Goal: Find specific page/section: Find specific page/section

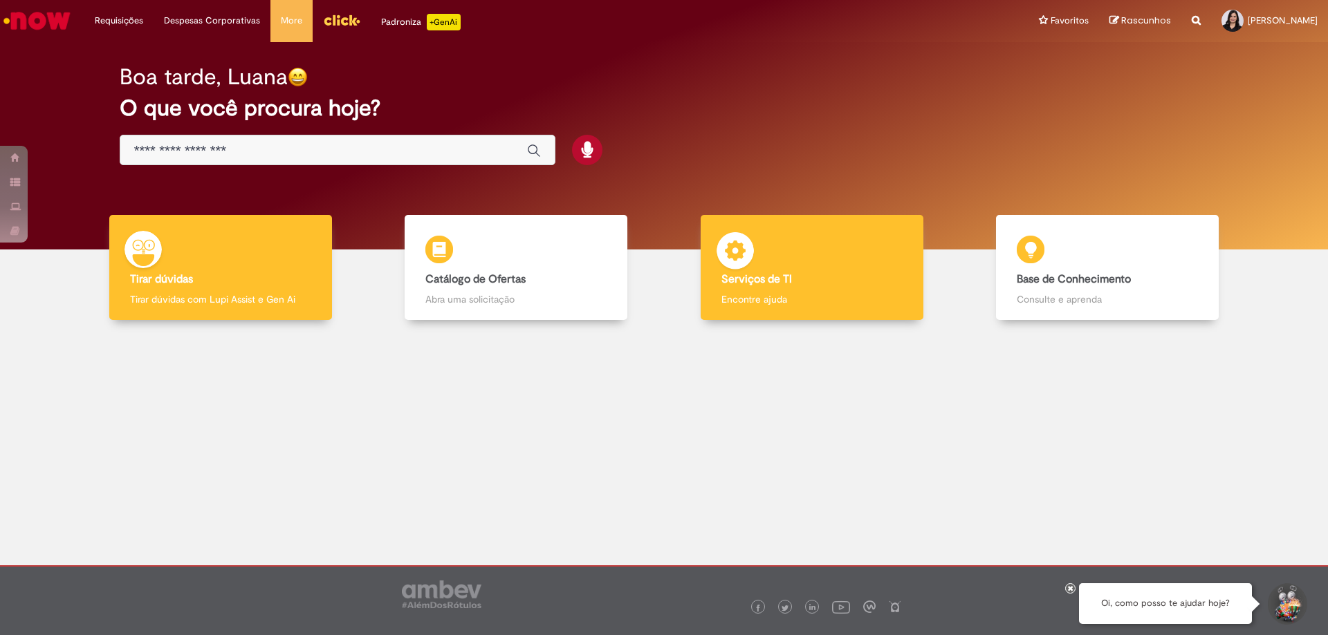
click at [754, 297] on p "Encontre ajuda" at bounding box center [811, 299] width 181 height 14
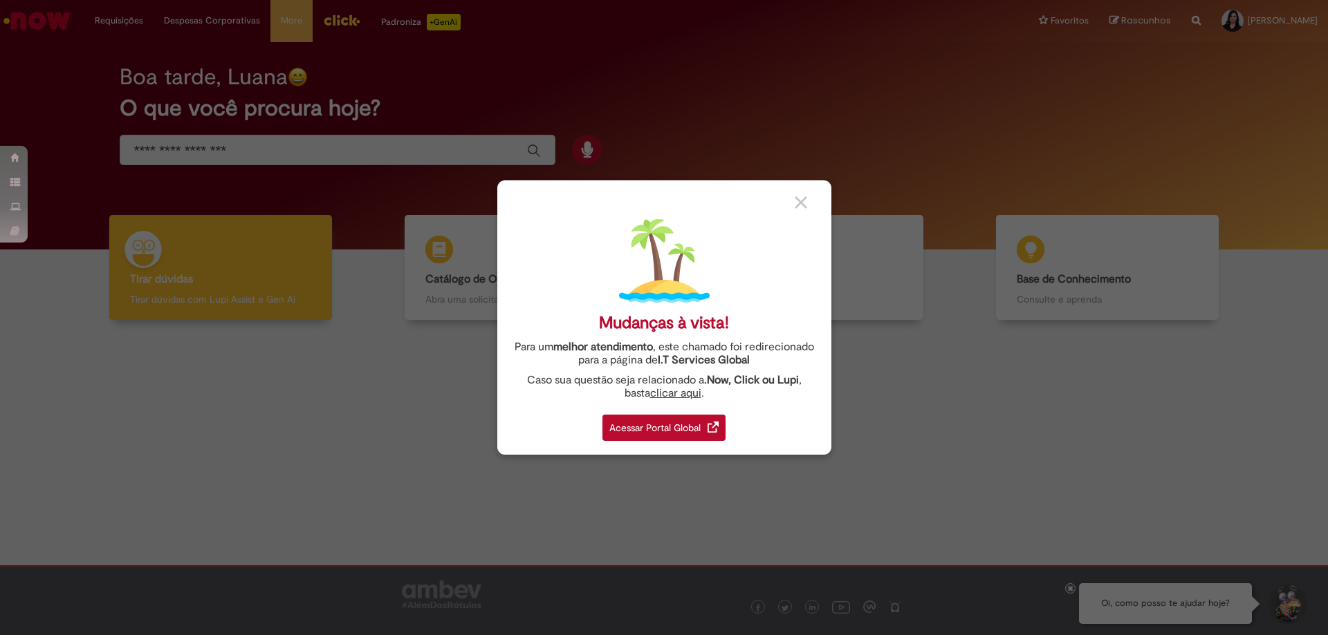
click at [657, 431] on div "Acessar Portal Global" at bounding box center [663, 428] width 123 height 26
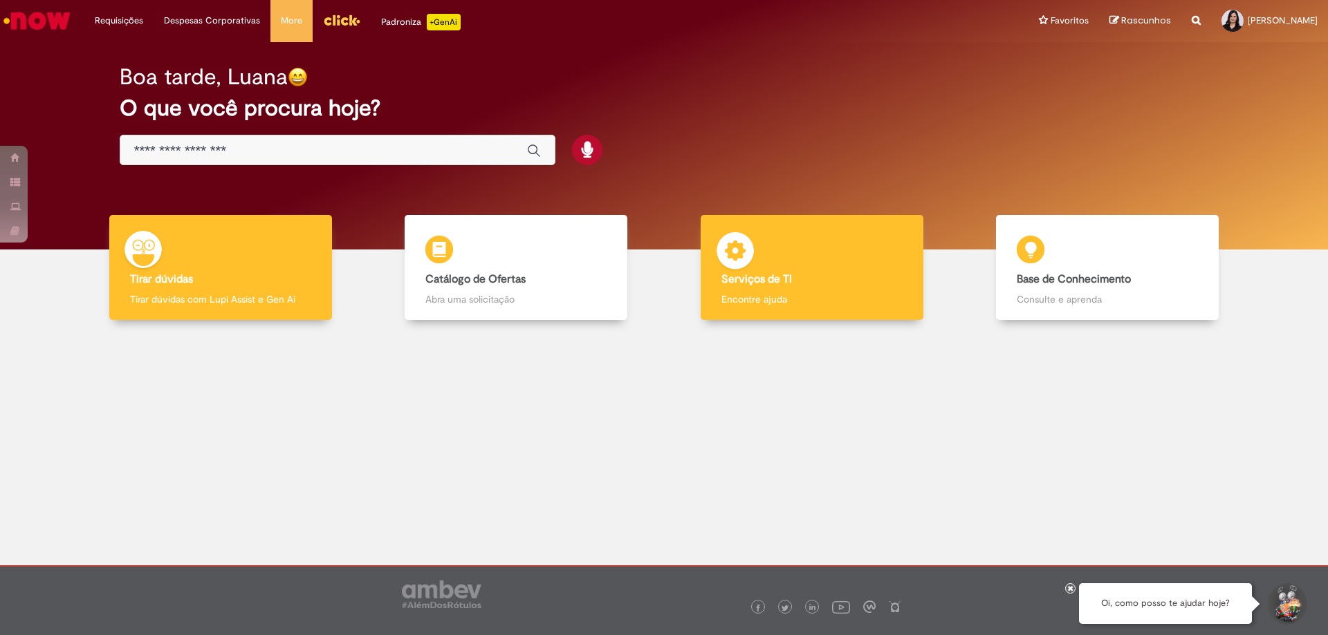
click at [767, 281] on b "Serviços de TI" at bounding box center [756, 279] width 71 height 14
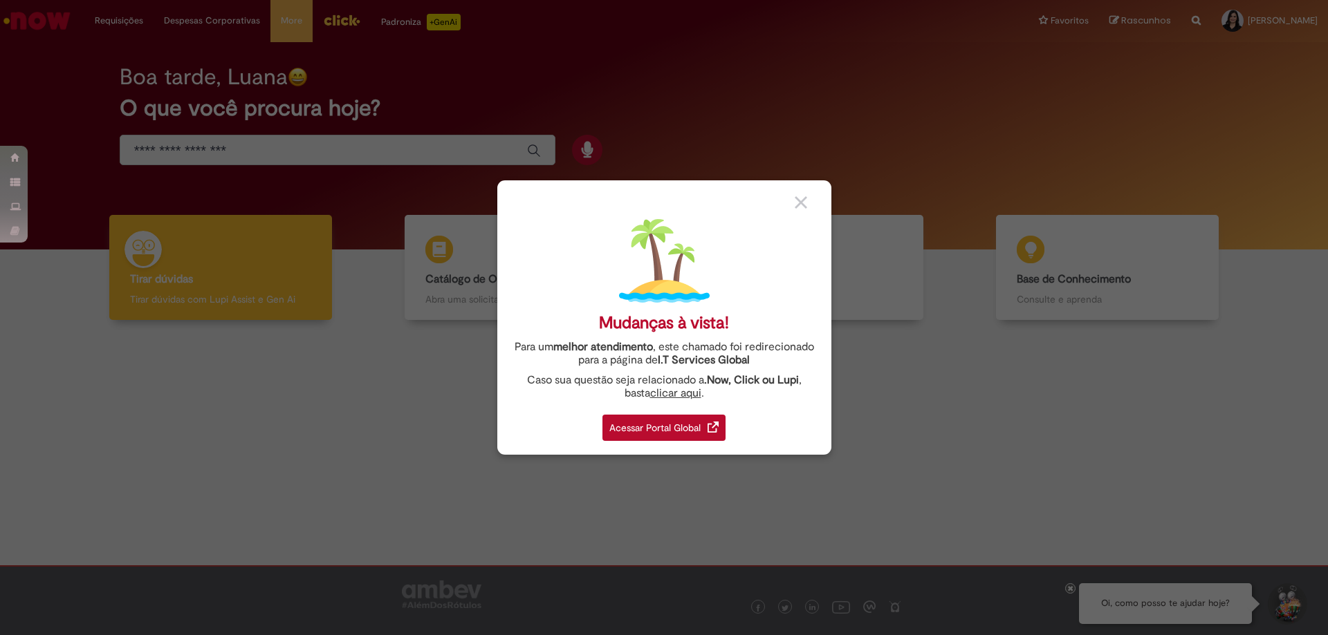
click at [664, 425] on div "Acessar Portal Global" at bounding box center [663, 428] width 123 height 26
